Goal: Information Seeking & Learning: Compare options

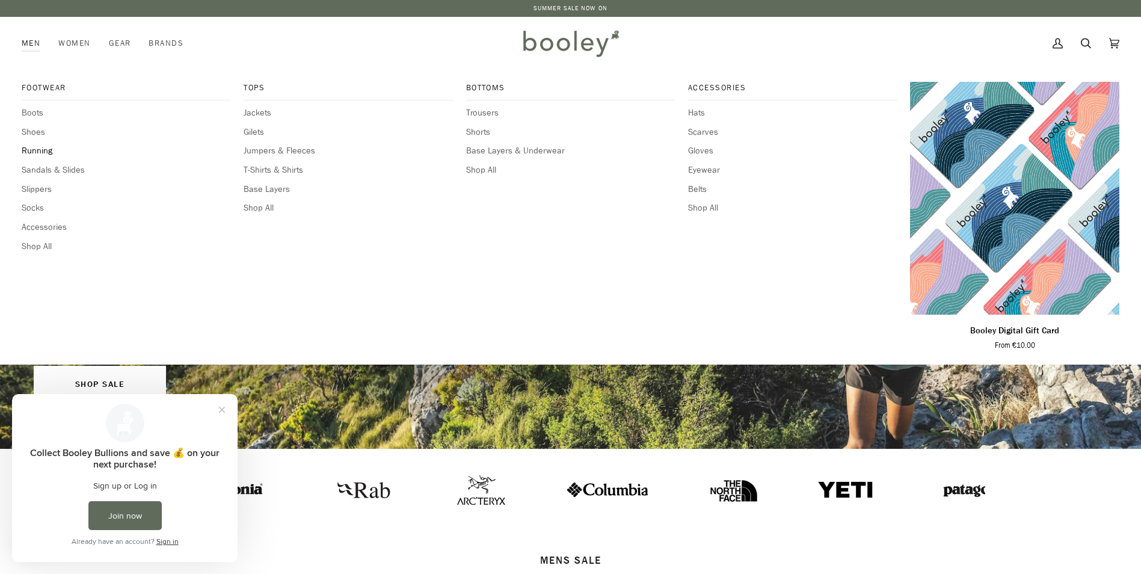
click at [36, 146] on span "Running" at bounding box center [126, 150] width 209 height 13
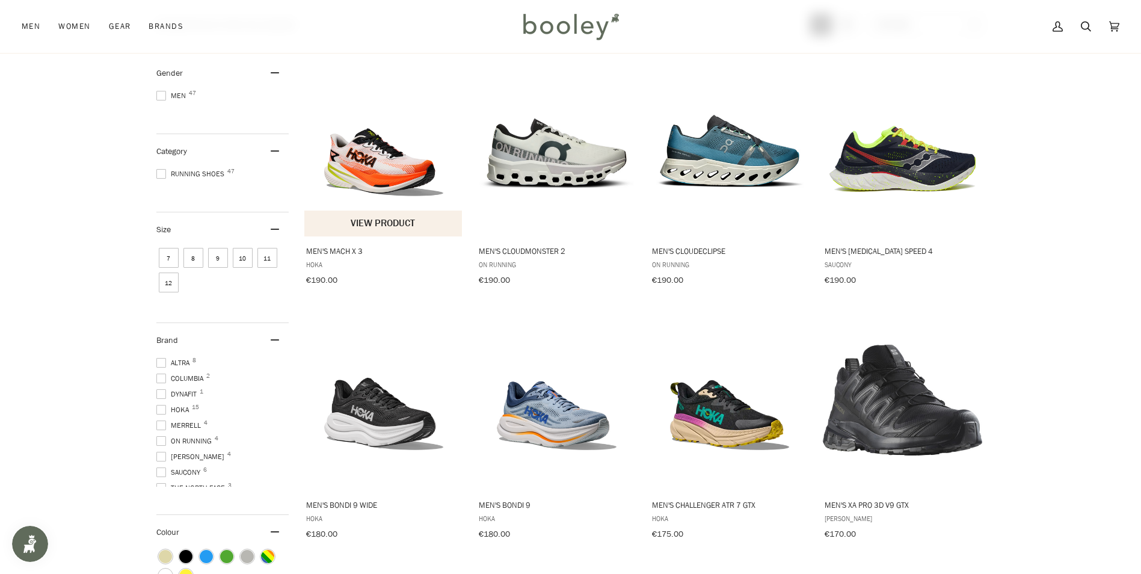
scroll to position [180, 0]
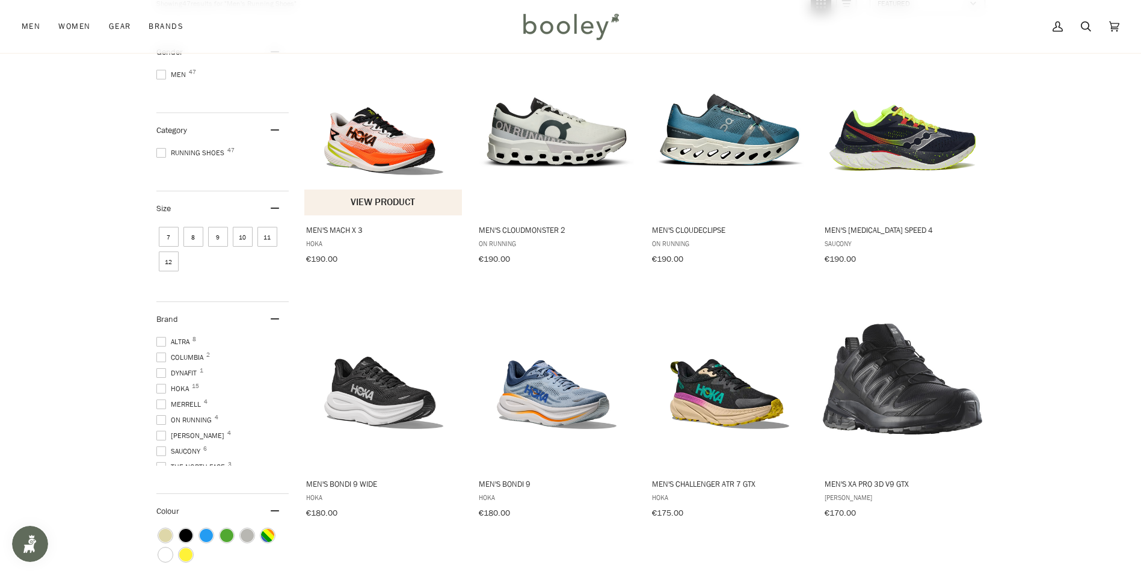
click at [346, 226] on span "Men's Mach X 3" at bounding box center [384, 229] width 156 height 11
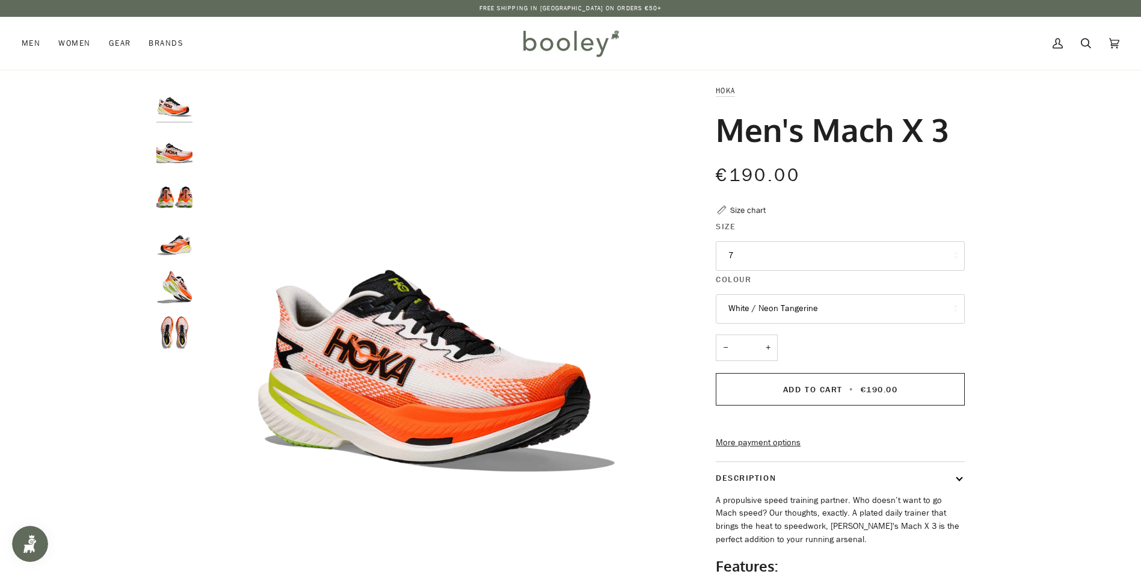
click at [929, 300] on button "White / Neon Tangerine" at bounding box center [840, 308] width 249 height 29
click at [180, 111] on img "Hoka Men's Mach X 3 White / Neon Tangerine - Booley Galway" at bounding box center [174, 102] width 36 height 36
click at [182, 154] on img "Hoka Men's Mach X 3 White / Neon Tangerine - Booley Galway" at bounding box center [174, 149] width 36 height 36
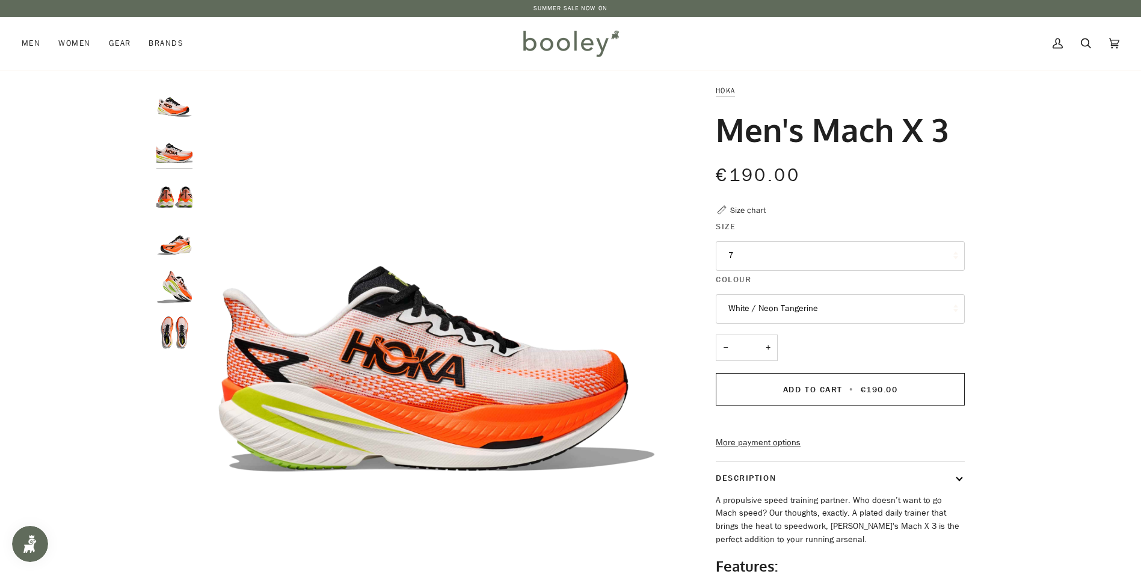
click at [177, 199] on img "Hoka Men's Mach X 3 White / Neon Tangerine - Booley Galway" at bounding box center [174, 194] width 36 height 36
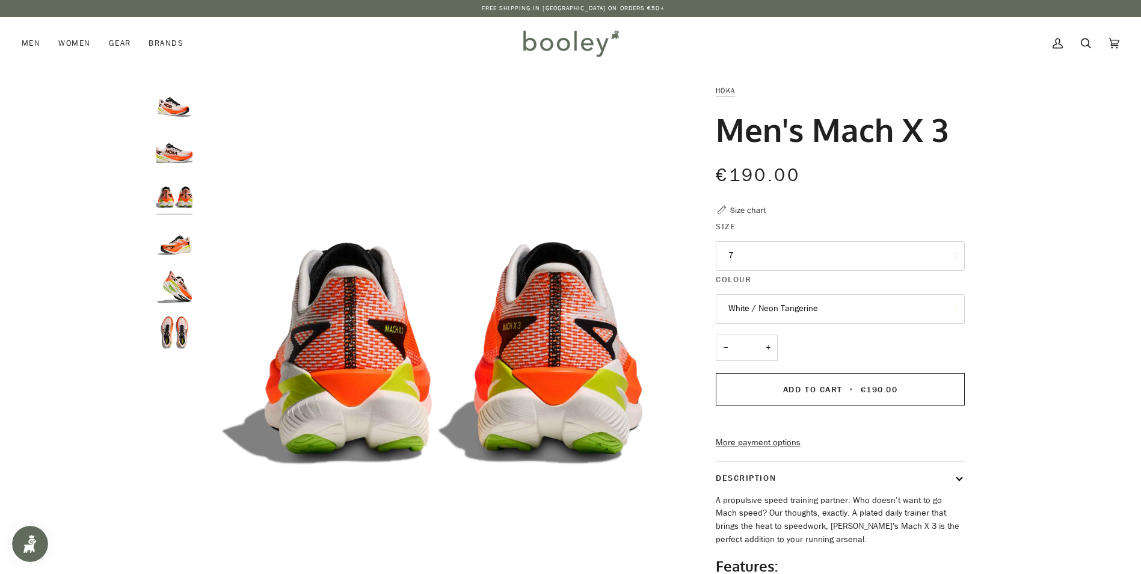
click at [180, 241] on img "Hoka Men's Mach X 3 White / Neon Tangerine - Booley Galway" at bounding box center [174, 241] width 36 height 36
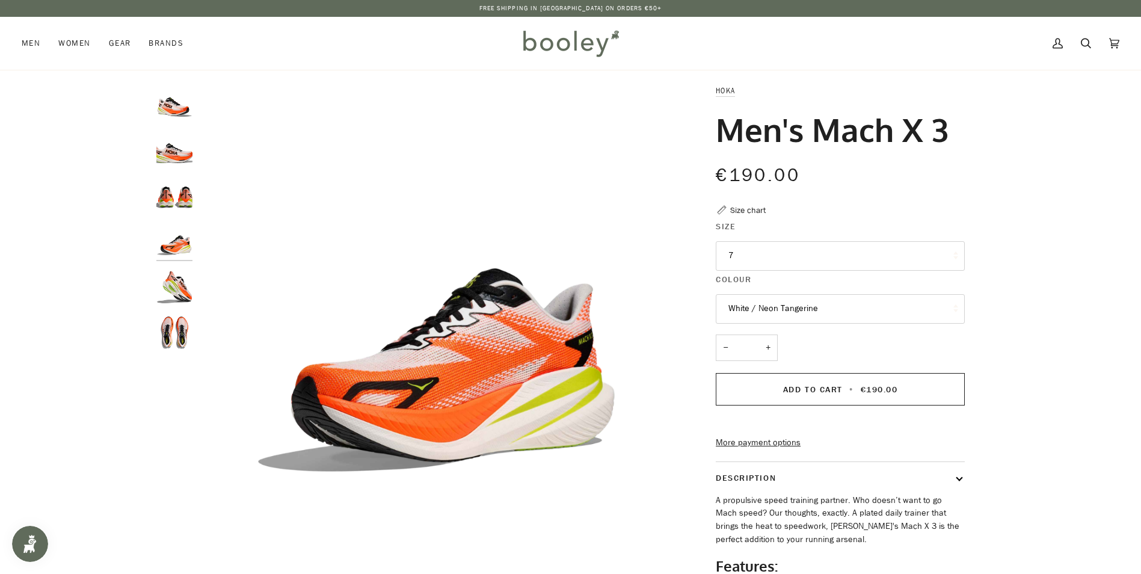
click at [181, 289] on img "Hoka Men's Mach X 3 White / Neon Tangerine - Booley Galway" at bounding box center [174, 287] width 36 height 36
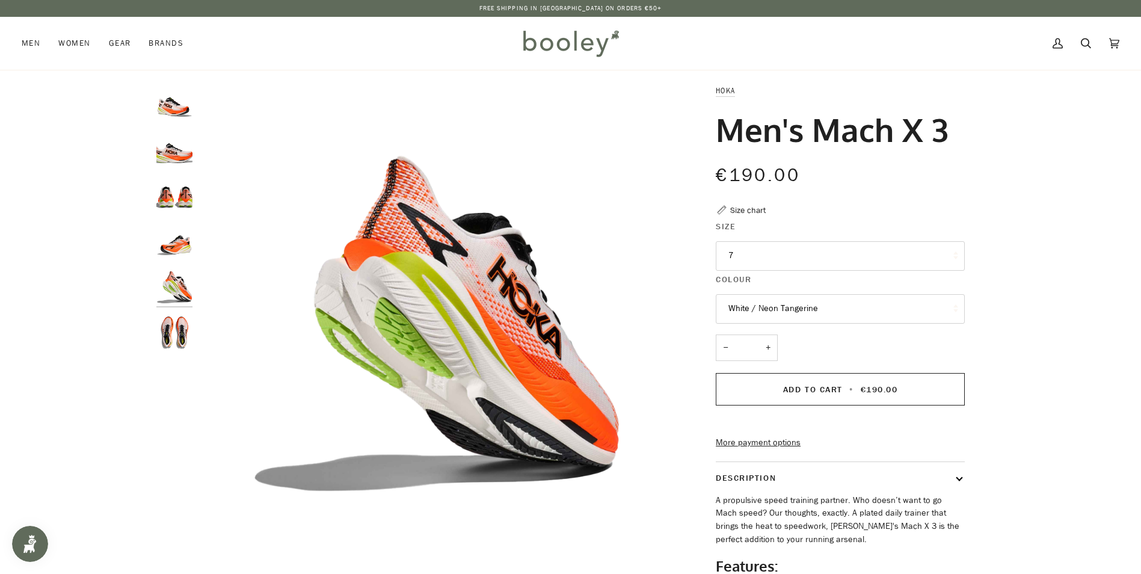
click at [179, 335] on img "Hoka Men's Mach X 3 White / Neon Tangerine - Booley Galway" at bounding box center [174, 333] width 36 height 36
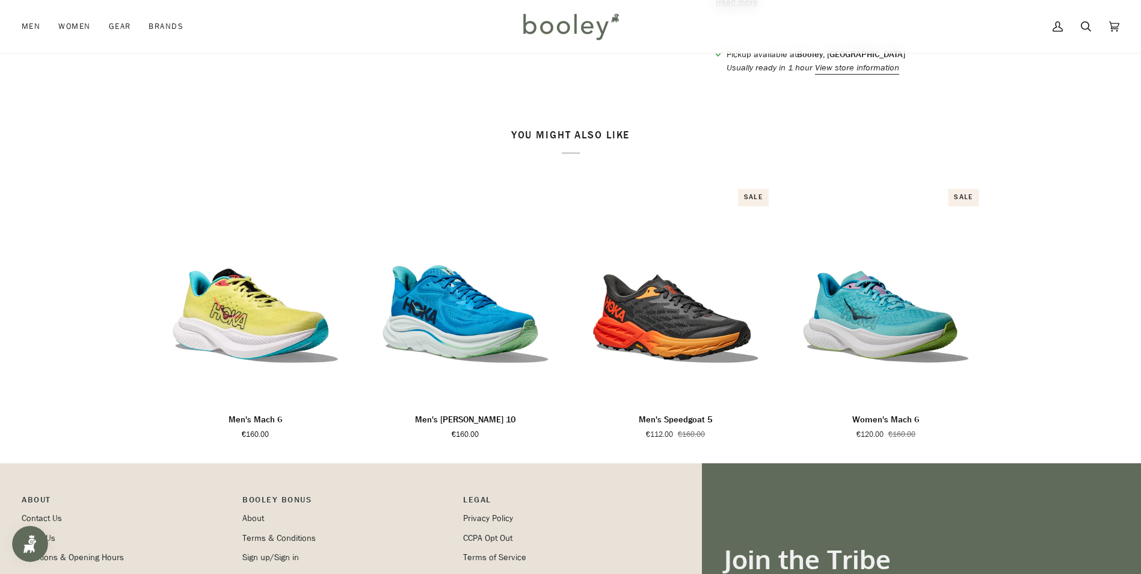
scroll to position [601, 0]
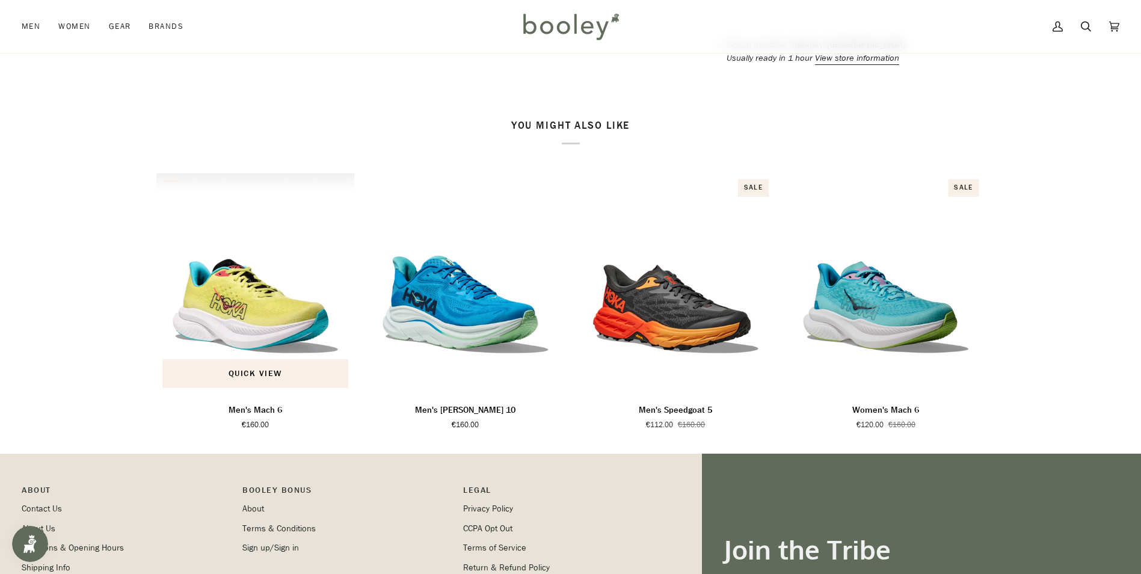
click at [241, 318] on img "Men's Mach 6" at bounding box center [255, 283] width 198 height 220
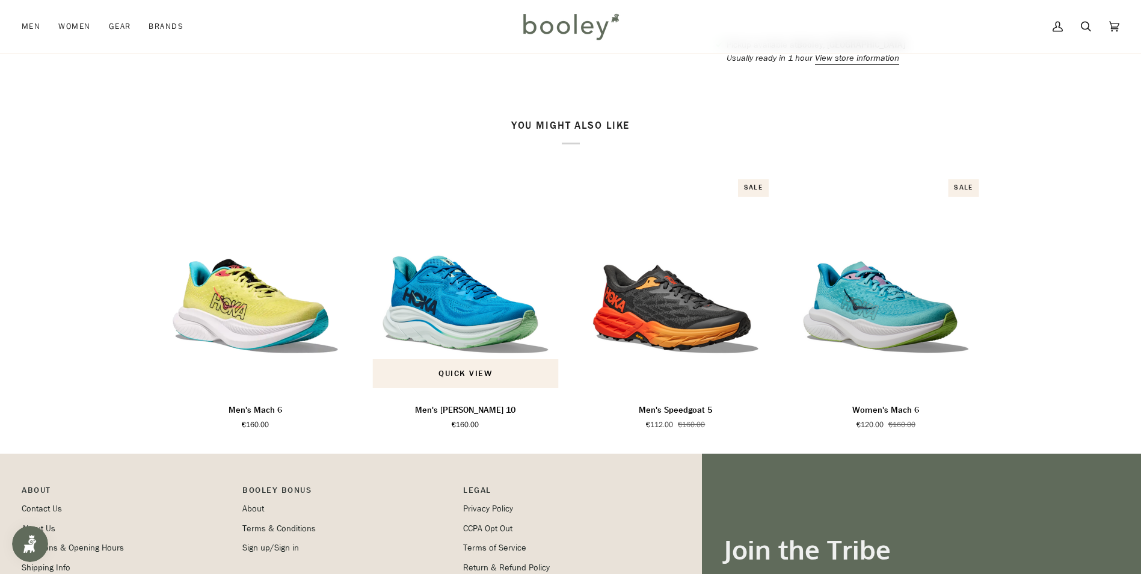
click at [458, 417] on p "Men's Clifton 10" at bounding box center [465, 410] width 100 height 13
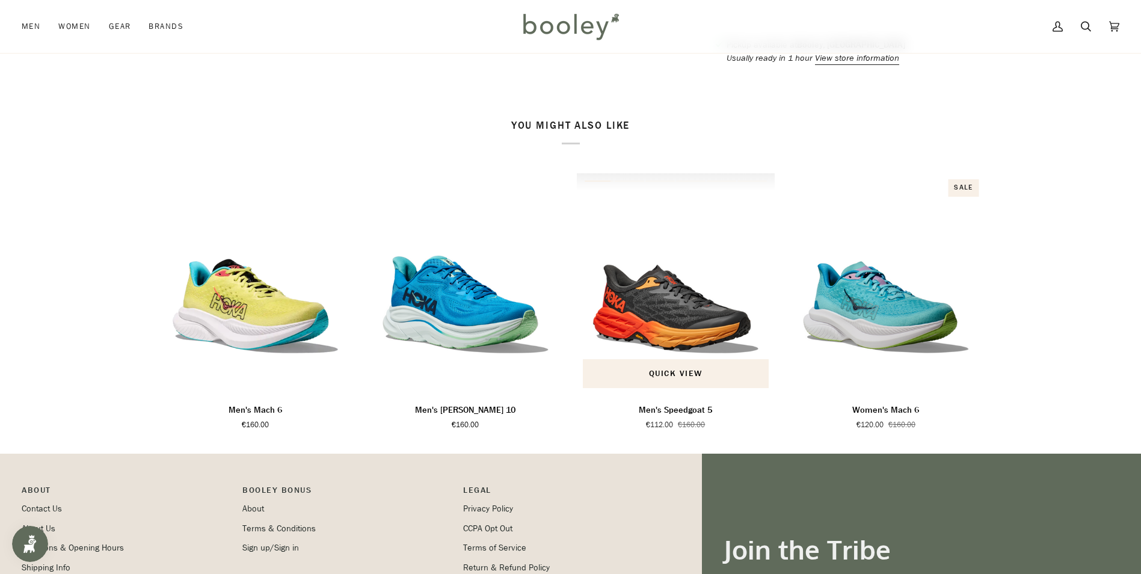
click at [693, 346] on div "Men's Speedgoat 5" at bounding box center [676, 283] width 198 height 220
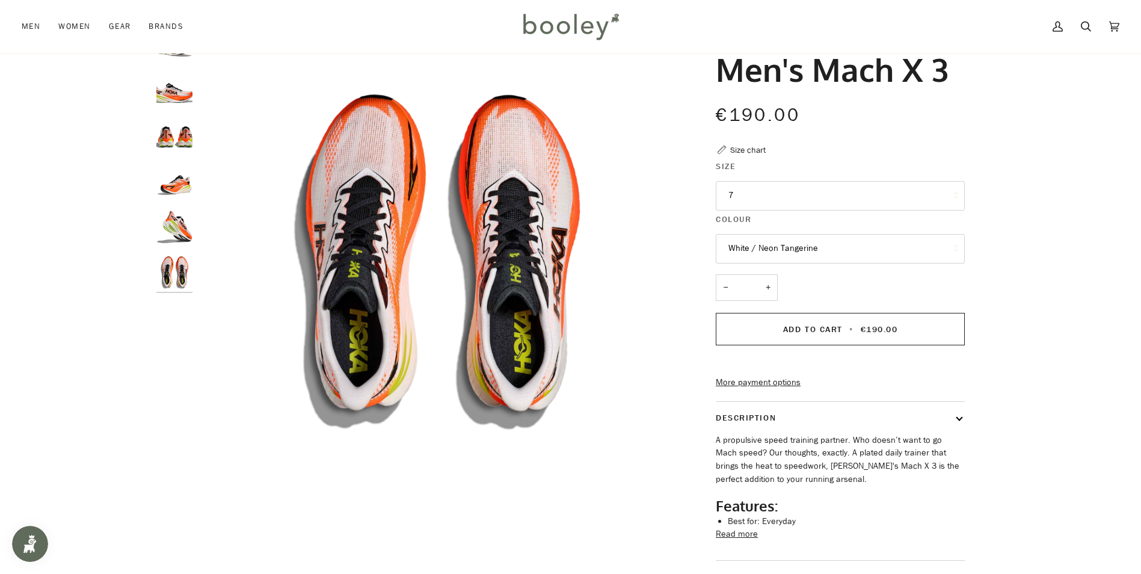
scroll to position [0, 0]
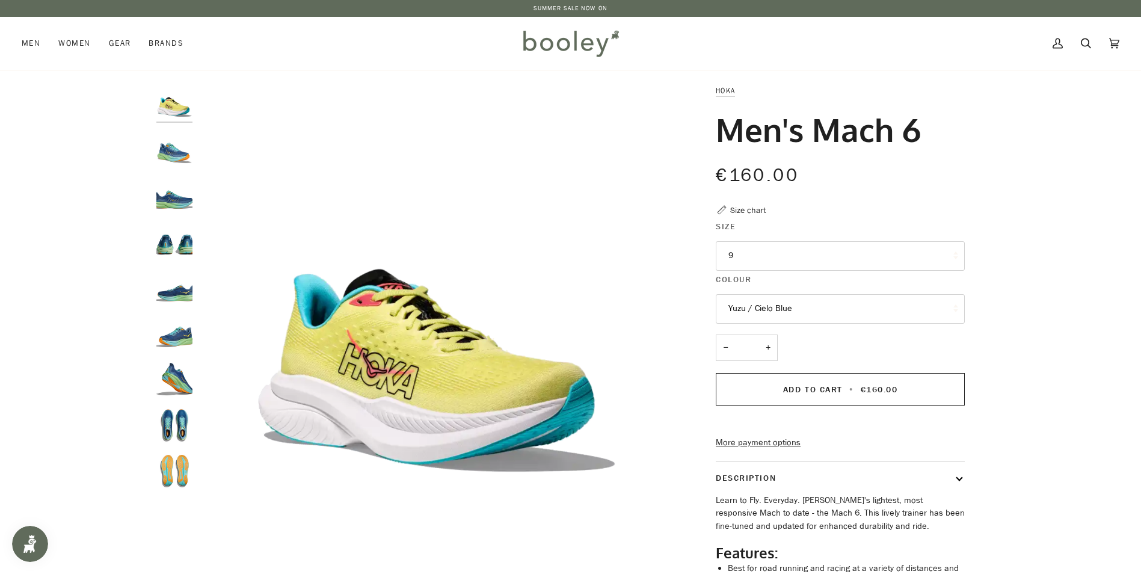
click at [174, 292] on img "Hoka Men's Mach 6 Dusk / Shadow - Booley Galway" at bounding box center [174, 287] width 36 height 36
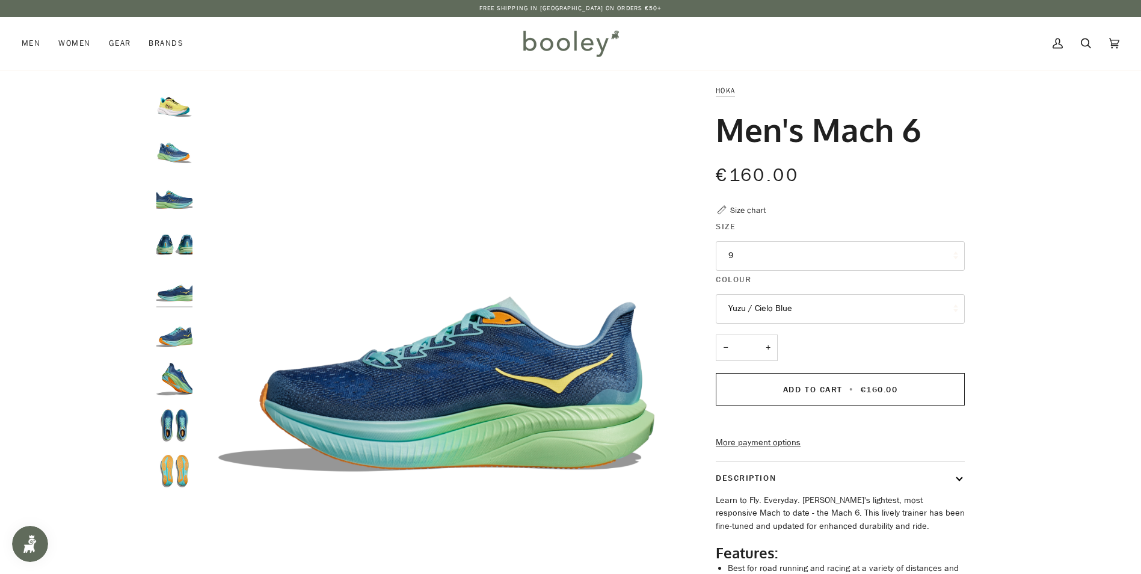
click at [901, 310] on button "Yuzu / Cielo Blue" at bounding box center [840, 308] width 249 height 29
click at [172, 425] on img "Hoka Men's Mach 6 Dusk / Shadow - Booley Galway" at bounding box center [174, 425] width 36 height 36
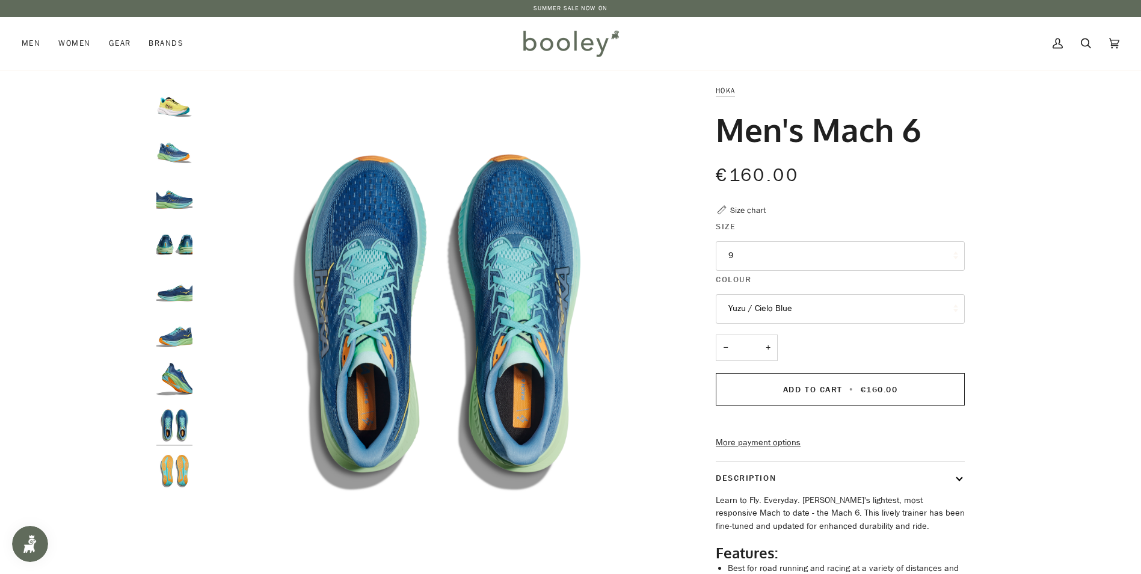
click at [179, 475] on img "Hoka Men's Mach 6 Dusk / Shadow - Booley Galway" at bounding box center [174, 471] width 36 height 36
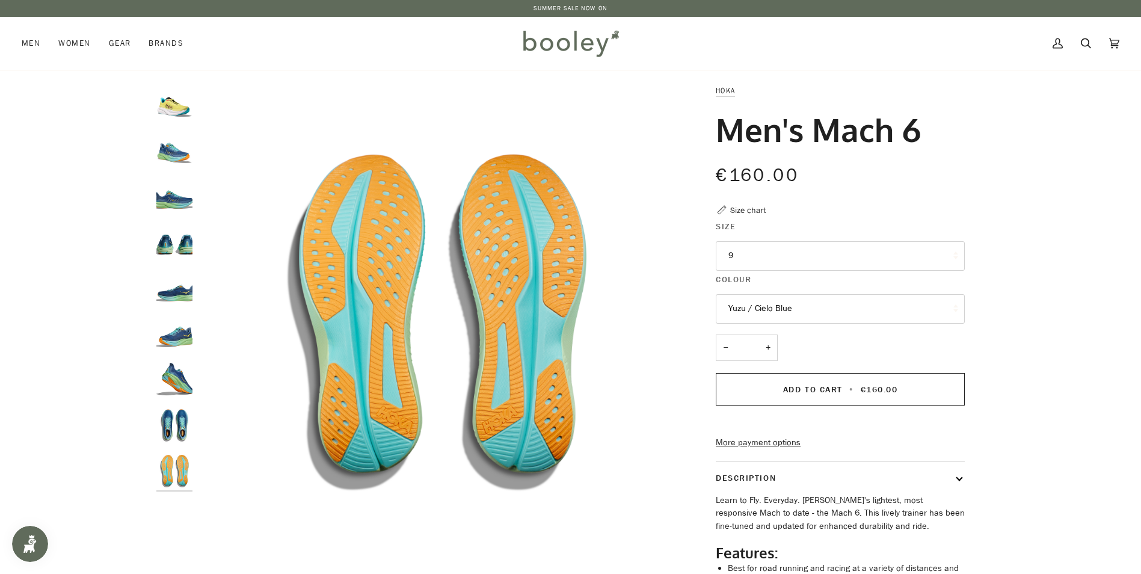
click at [174, 324] on img "Hoka Men's Mach 6 Dusk / Shadow - Booley Galway" at bounding box center [174, 333] width 36 height 36
